Goal: Navigation & Orientation: Find specific page/section

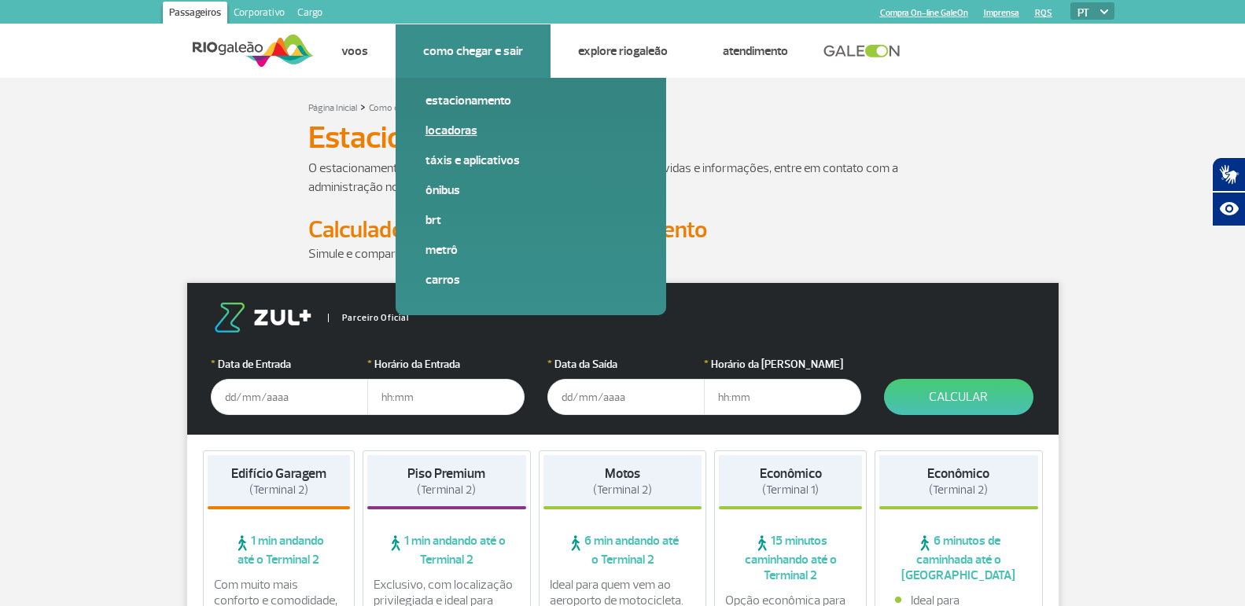
click at [477, 144] on span "Locadoras" at bounding box center [530, 137] width 211 height 30
click at [484, 156] on link "Táxis e aplicativos" at bounding box center [530, 160] width 211 height 17
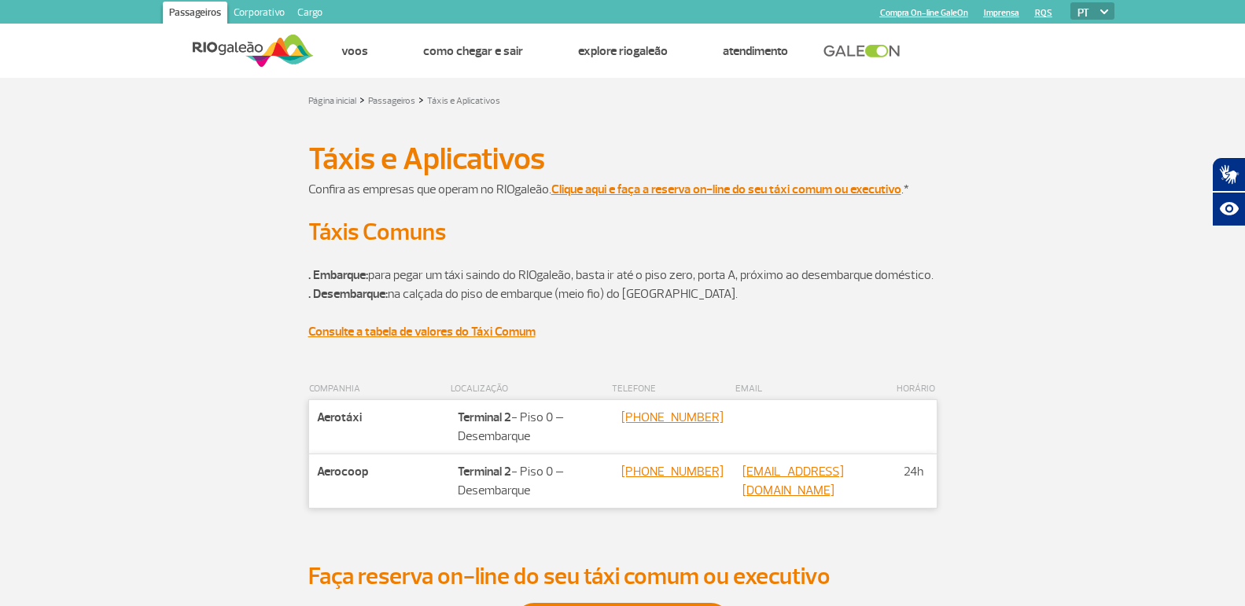
click at [253, 22] on link "Corporativo" at bounding box center [259, 14] width 64 height 25
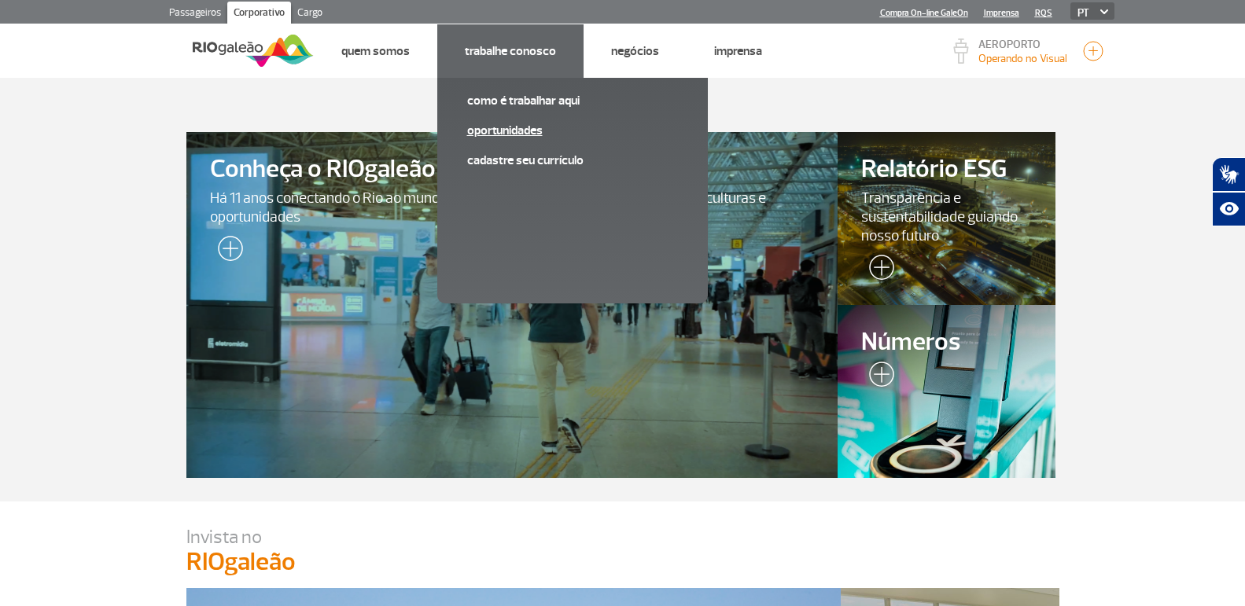
click at [532, 126] on link "Oportunidades" at bounding box center [572, 130] width 211 height 17
click at [537, 156] on link "Cadastre seu currículo" at bounding box center [572, 160] width 211 height 17
click at [489, 127] on link "Oportunidades" at bounding box center [572, 130] width 211 height 17
